Goal: Transaction & Acquisition: Download file/media

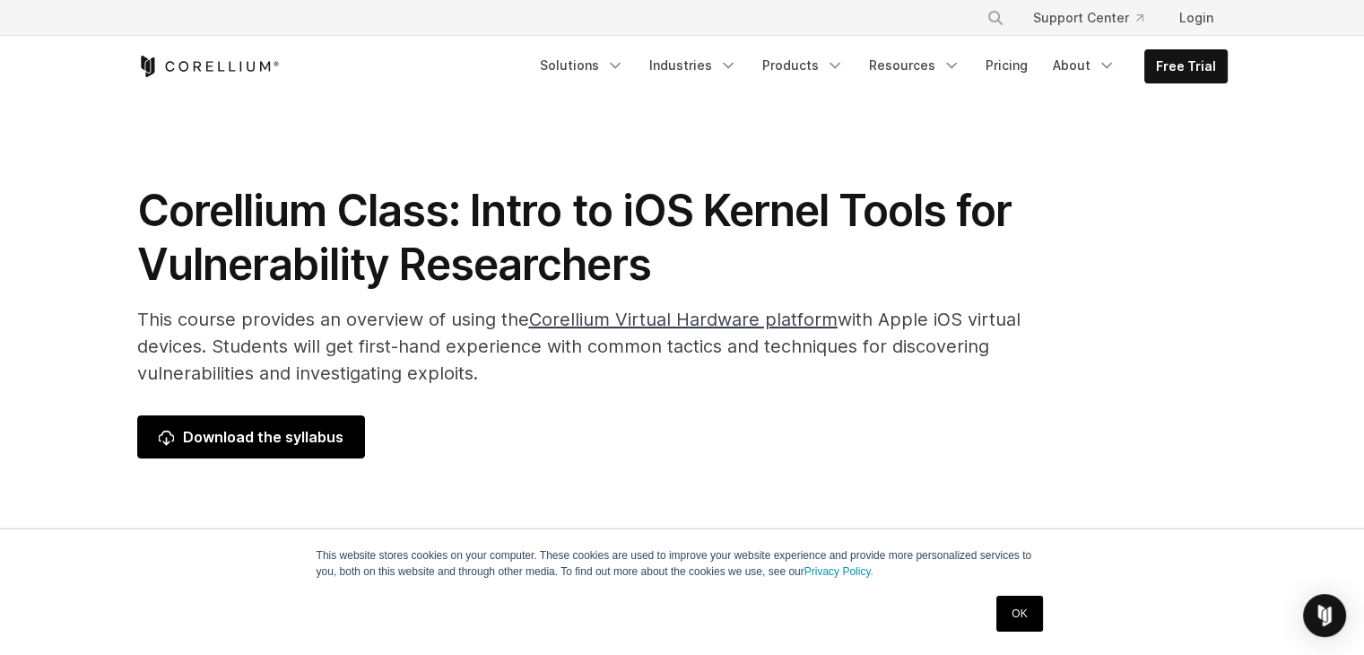
click at [281, 441] on span "Download the syllabus" at bounding box center [251, 437] width 185 height 22
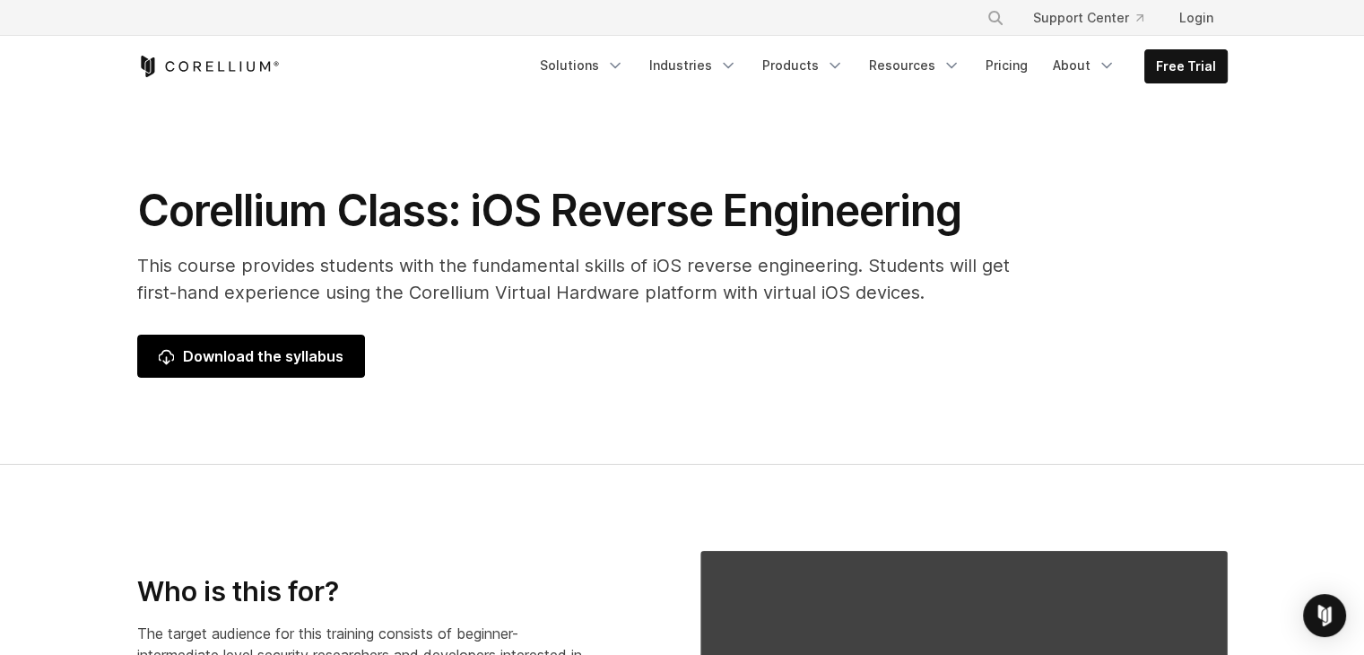
click at [288, 360] on span "Download the syllabus" at bounding box center [251, 356] width 185 height 22
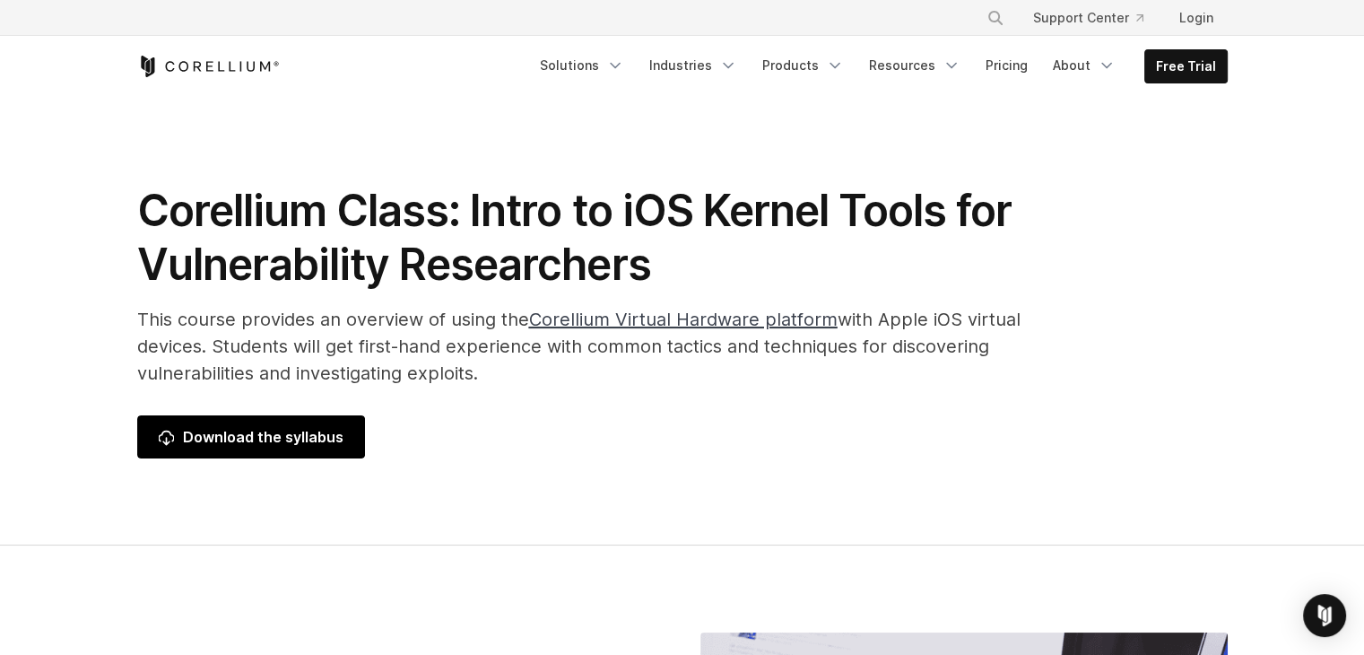
click at [316, 422] on link "Download the syllabus" at bounding box center [251, 436] width 228 height 43
